Goal: Task Accomplishment & Management: Manage account settings

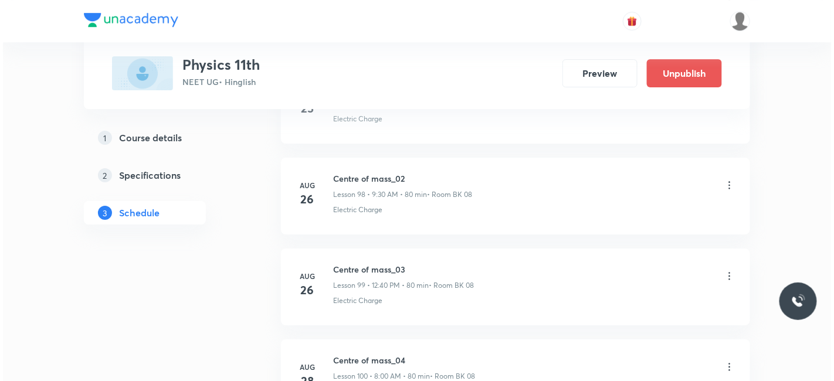
scroll to position [10149, 0]
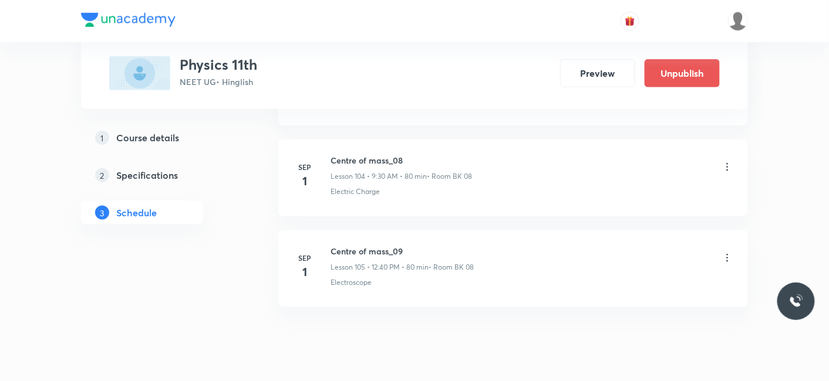
click at [726, 252] on icon at bounding box center [727, 258] width 12 height 12
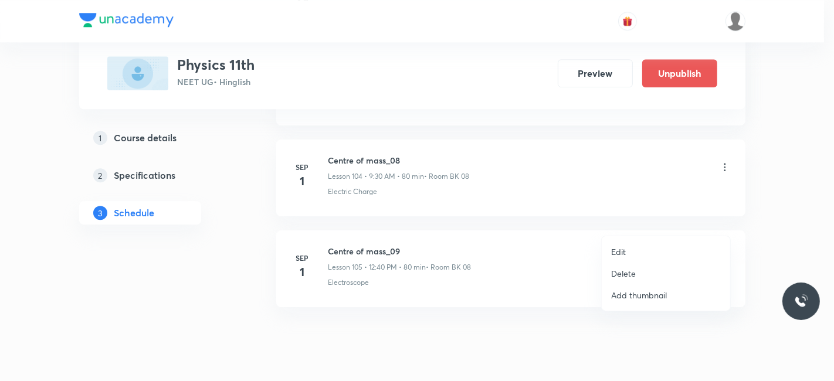
click at [619, 254] on p "Edit" at bounding box center [618, 252] width 15 height 12
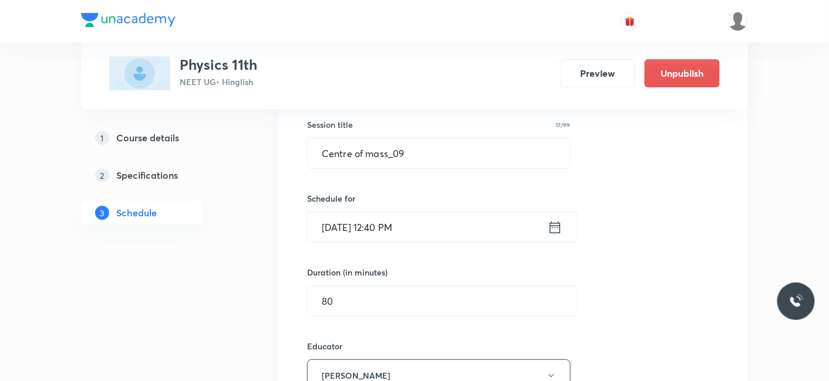
scroll to position [9603, 0]
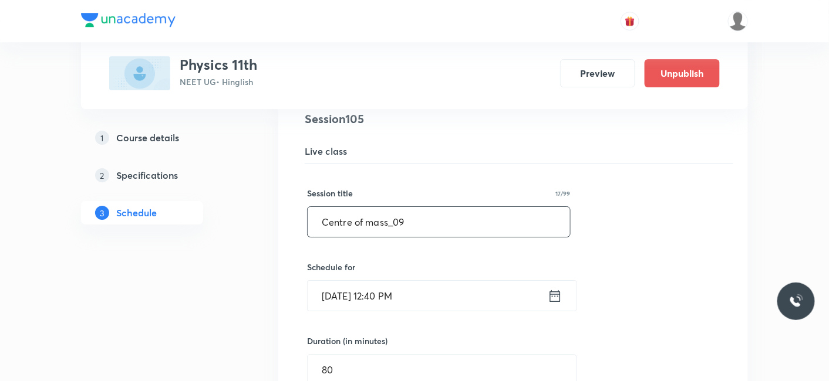
drag, startPoint x: 417, startPoint y: 183, endPoint x: 305, endPoint y: 187, distance: 112.1
paste input "Rotational motion"
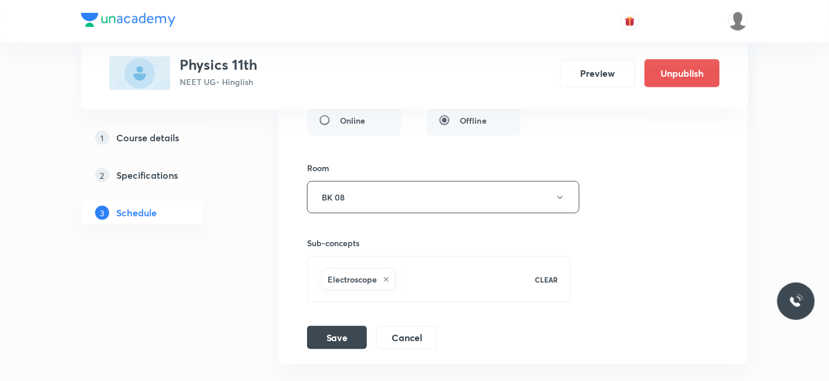
scroll to position [10059, 0]
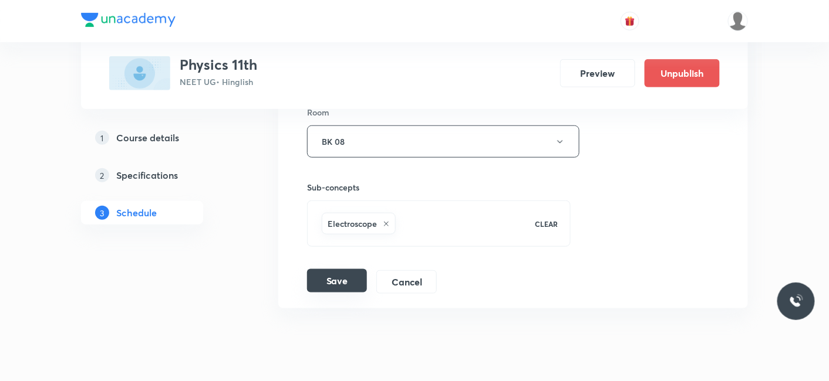
type input "Rotational motion_01"
click at [342, 269] on button "Save" at bounding box center [337, 280] width 60 height 23
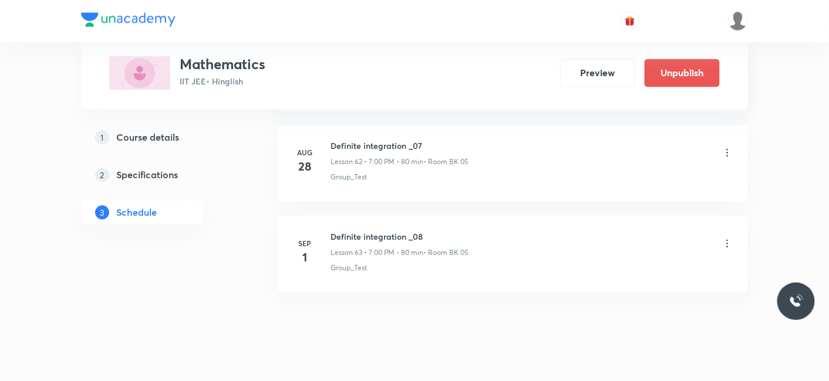
click at [729, 238] on icon at bounding box center [727, 244] width 12 height 12
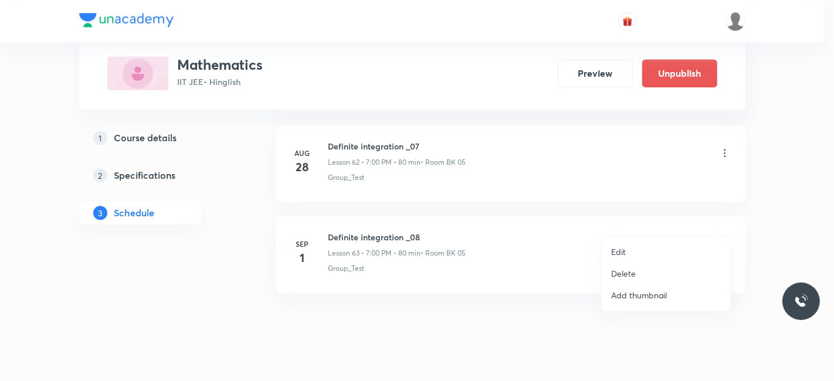
click at [620, 246] on p "Edit" at bounding box center [618, 252] width 15 height 12
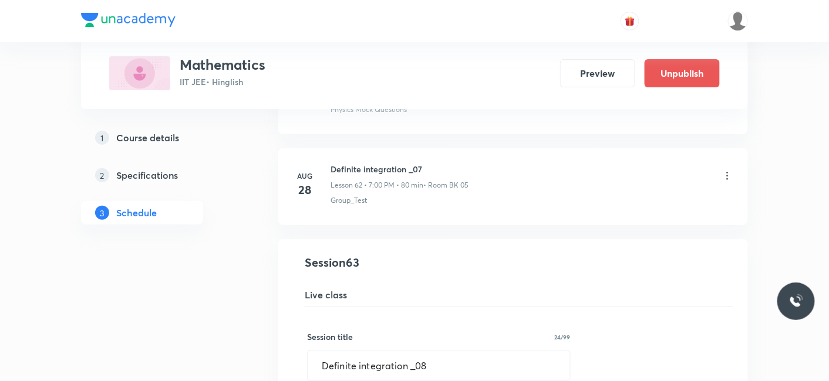
scroll to position [5722, 0]
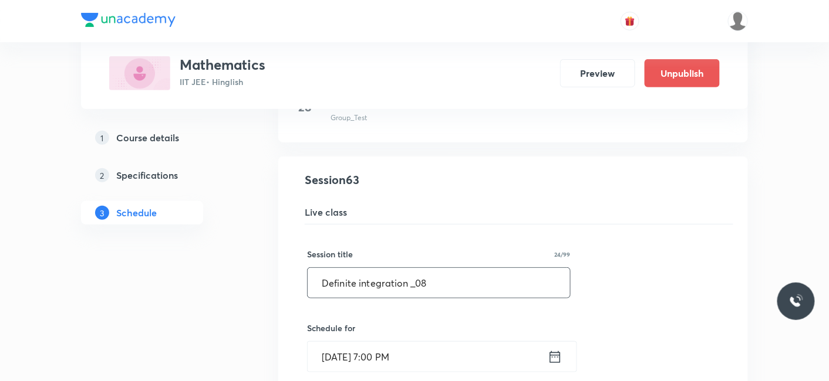
drag, startPoint x: 315, startPoint y: 262, endPoint x: 452, endPoint y: 274, distance: 137.9
click at [452, 274] on input "Definite integration _08" at bounding box center [438, 283] width 262 height 30
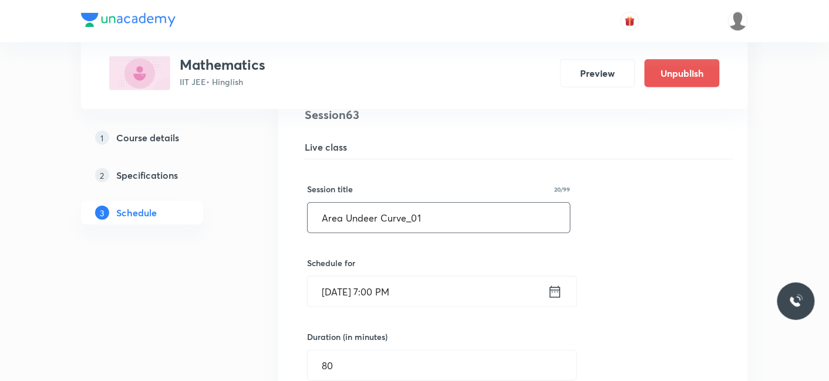
click at [372, 203] on input "Area Undeer Curve_01" at bounding box center [438, 218] width 262 height 30
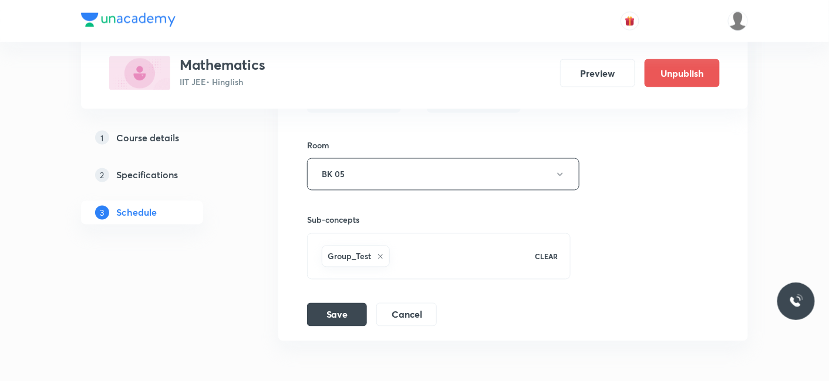
scroll to position [6178, 0]
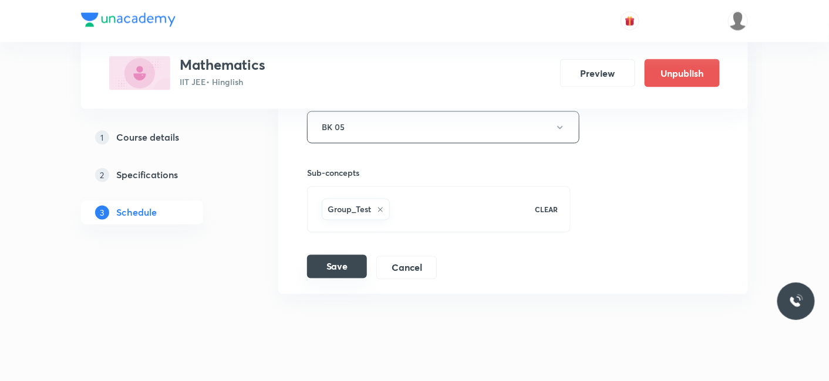
type input "Area Under Curve_01"
click at [342, 255] on button "Save" at bounding box center [337, 266] width 60 height 23
